Goal: Transaction & Acquisition: Book appointment/travel/reservation

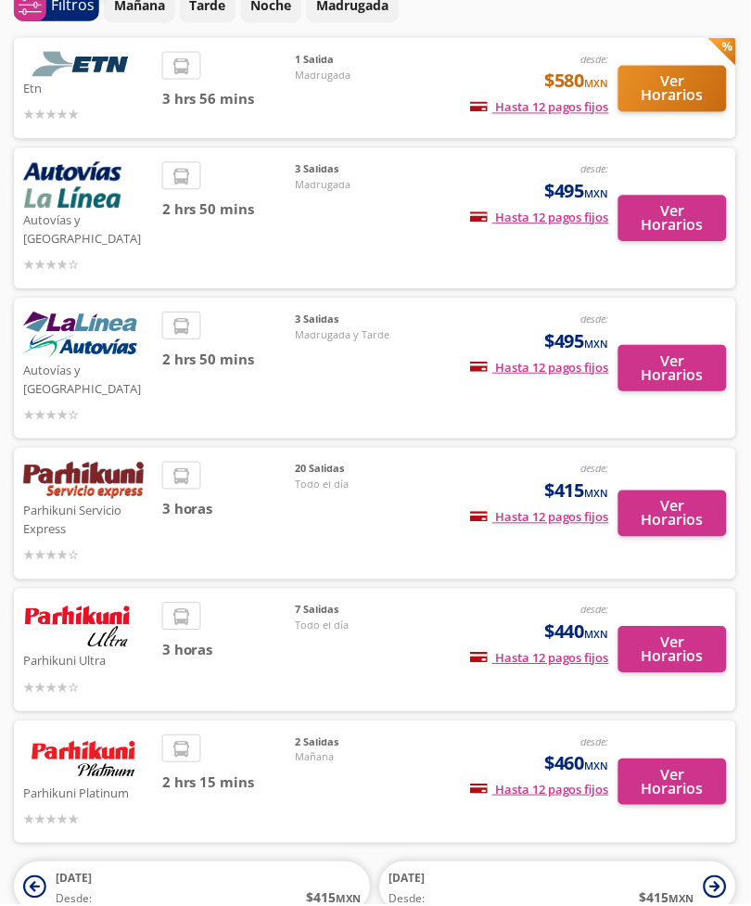
scroll to position [106, 0]
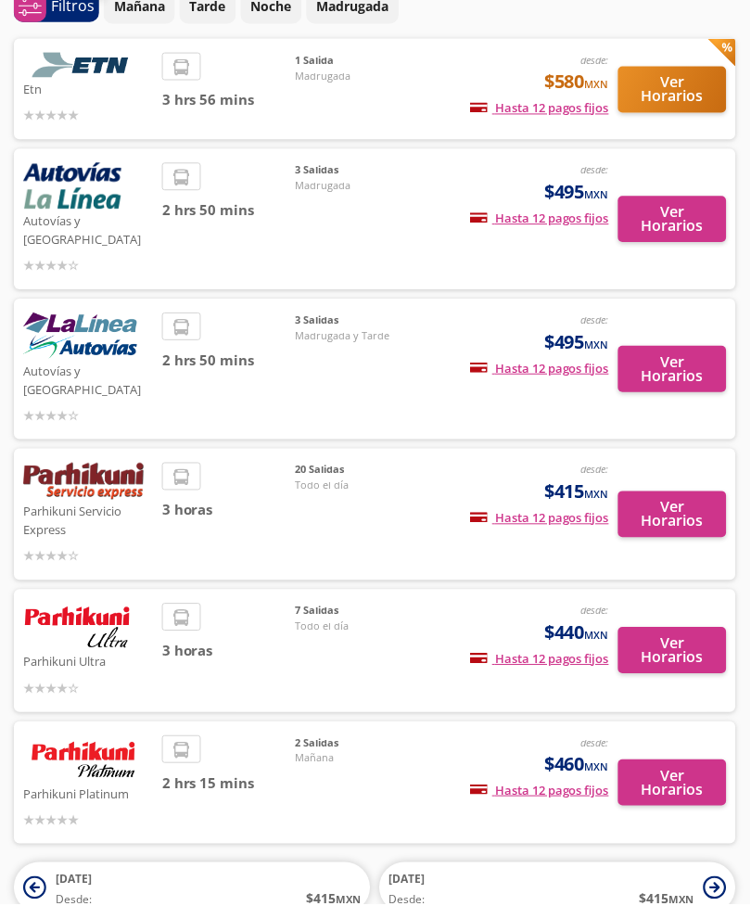
click at [99, 736] on img at bounding box center [83, 759] width 121 height 46
click at [90, 783] on p "Parhikuni Platinum" at bounding box center [88, 794] width 130 height 22
click at [197, 737] on li at bounding box center [181, 751] width 37 height 28
click at [684, 761] on button "Ver Horarios" at bounding box center [674, 784] width 109 height 46
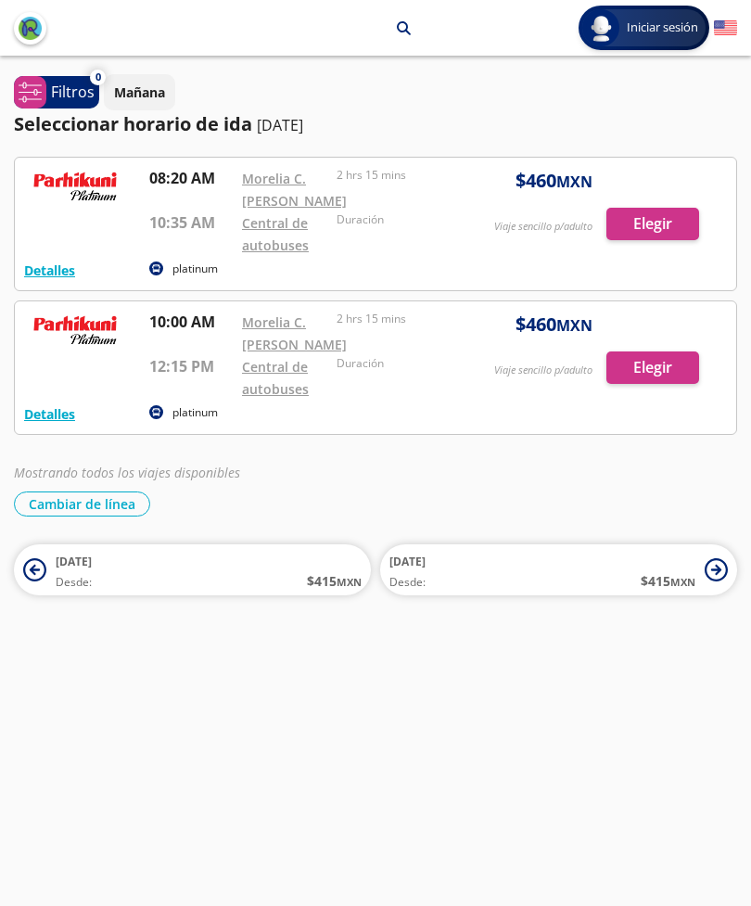
click at [134, 78] on button "Mañana" at bounding box center [139, 92] width 71 height 36
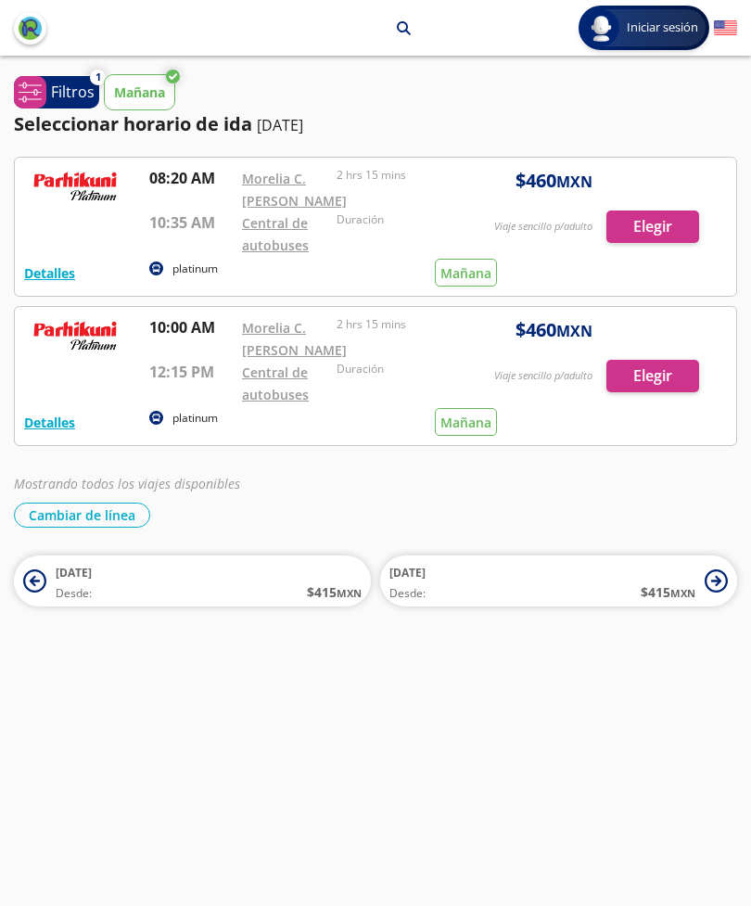
click at [129, 86] on p "Mañana" at bounding box center [139, 92] width 51 height 19
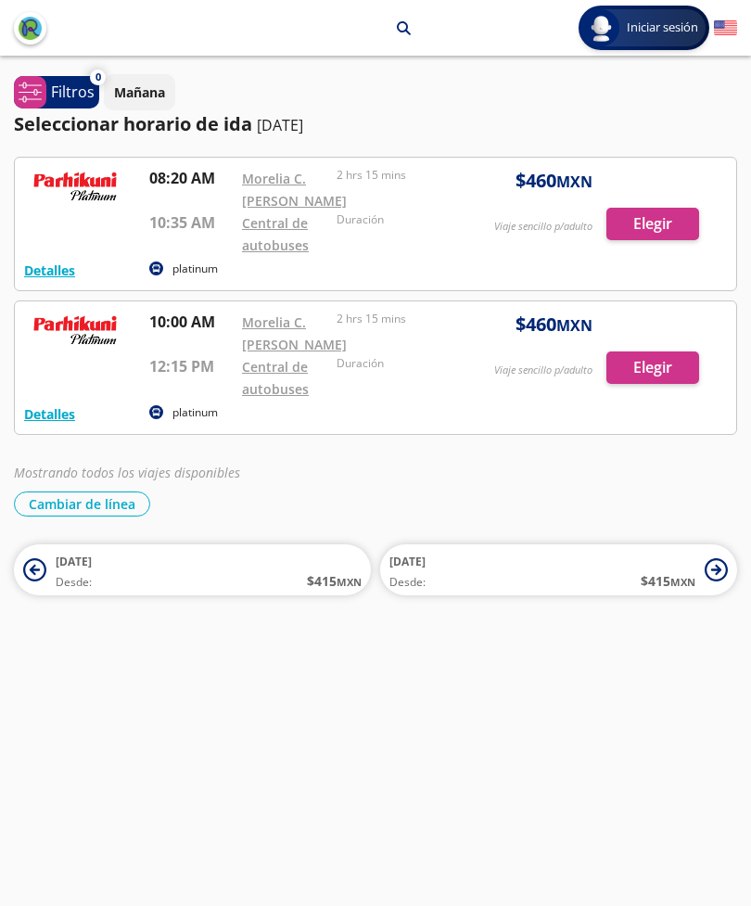
click at [671, 248] on div at bounding box center [376, 224] width 722 height 133
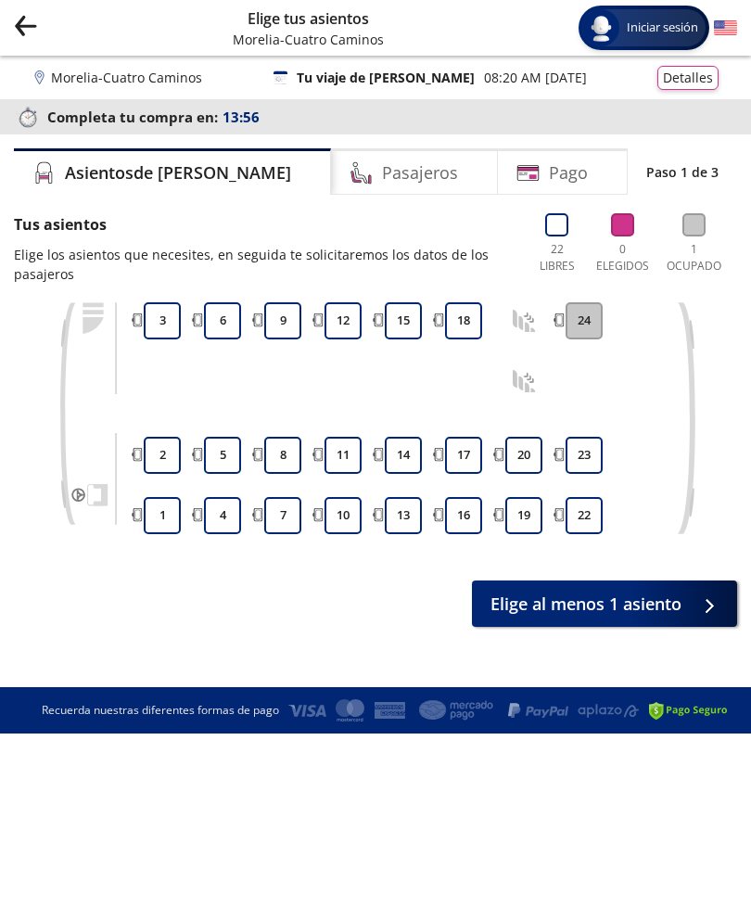
click at [595, 319] on button "24" at bounding box center [584, 320] width 37 height 37
click at [581, 322] on button "24" at bounding box center [584, 320] width 37 height 37
click at [525, 390] on icon at bounding box center [524, 381] width 23 height 23
click at [536, 321] on div at bounding box center [524, 320] width 46 height 37
click at [522, 322] on icon at bounding box center [524, 321] width 23 height 23
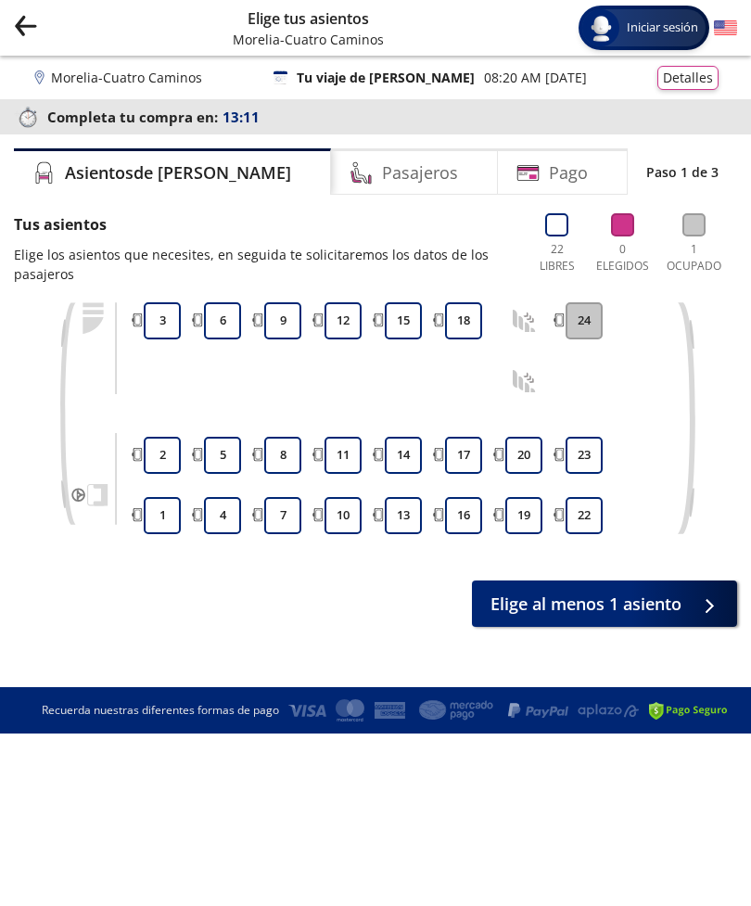
click at [525, 312] on icon at bounding box center [524, 321] width 23 height 23
